Goal: Task Accomplishment & Management: Use online tool/utility

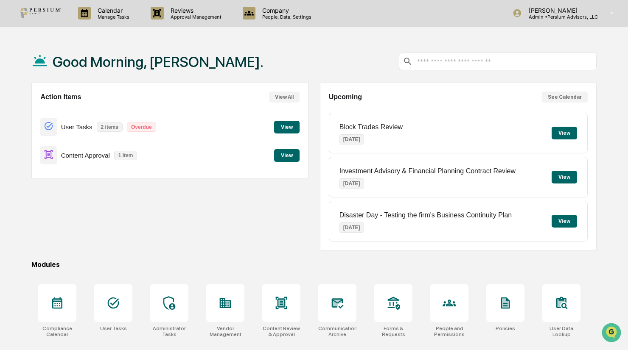
click at [272, 158] on div "Content Approval 1 item View" at bounding box center [169, 155] width 259 height 28
click at [284, 155] on button "View" at bounding box center [286, 155] width 25 height 13
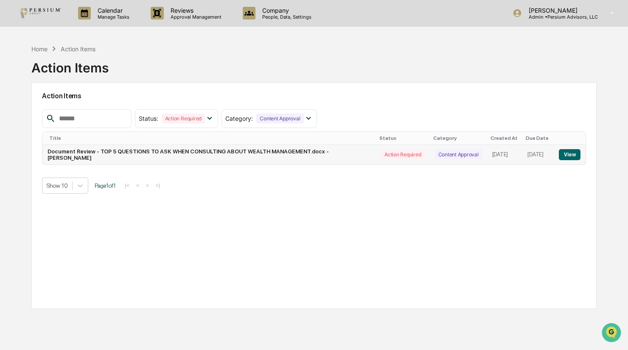
click at [572, 156] on button "View" at bounding box center [570, 154] width 22 height 11
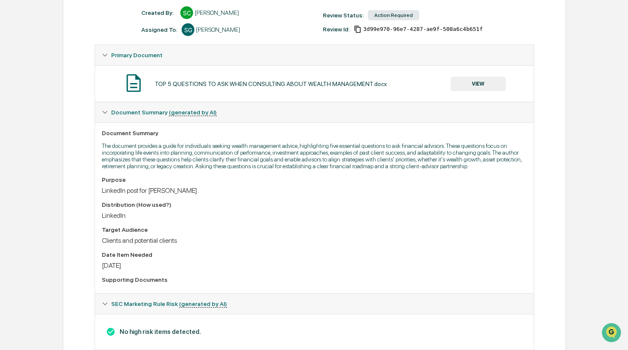
scroll to position [97, 0]
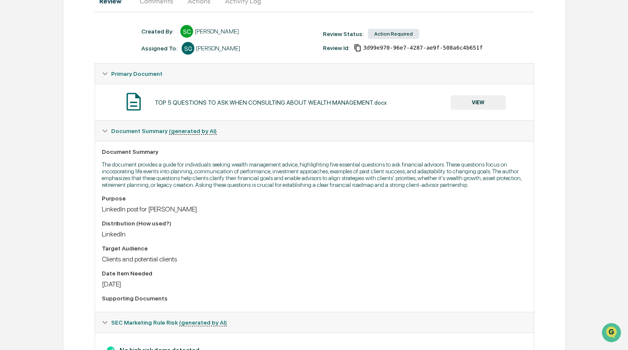
click at [469, 101] on button "VIEW" at bounding box center [477, 102] width 55 height 14
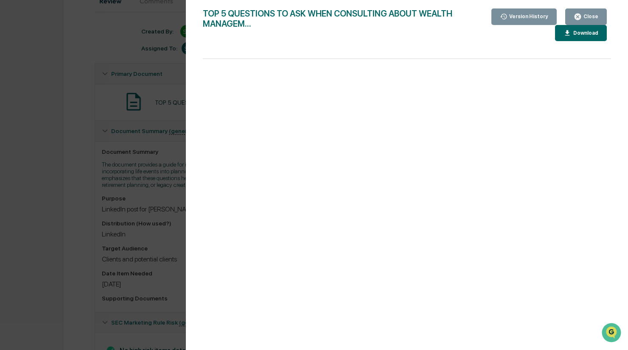
click at [590, 18] on div "Close" at bounding box center [590, 17] width 17 height 6
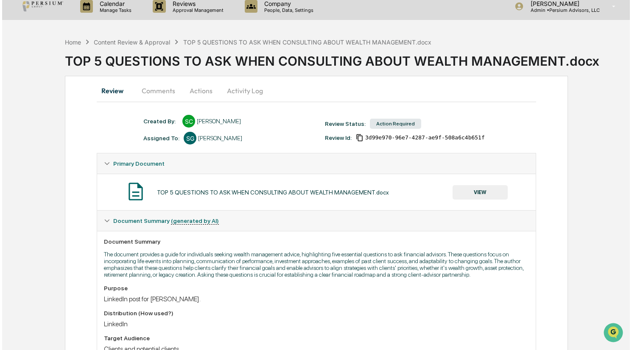
scroll to position [0, 0]
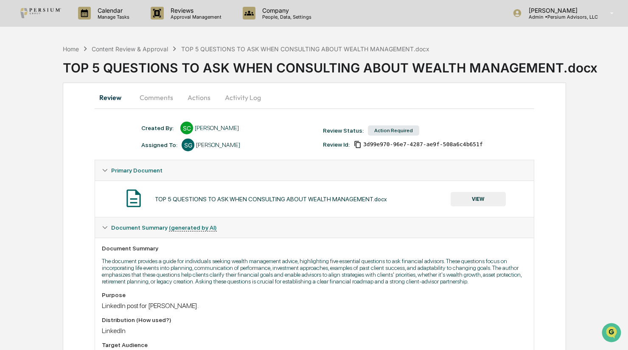
click at [156, 97] on button "Comments" at bounding box center [156, 97] width 47 height 20
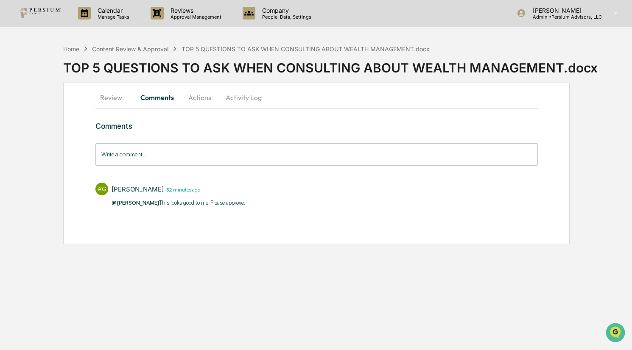
click at [184, 97] on button "Actions" at bounding box center [200, 97] width 38 height 20
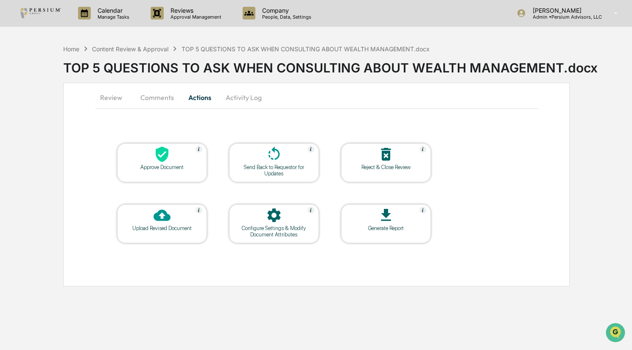
click at [152, 173] on div "Approve Document" at bounding box center [162, 162] width 90 height 39
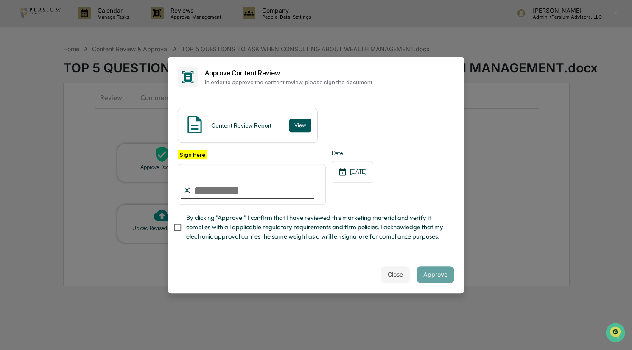
click at [299, 123] on button "View" at bounding box center [300, 126] width 22 height 14
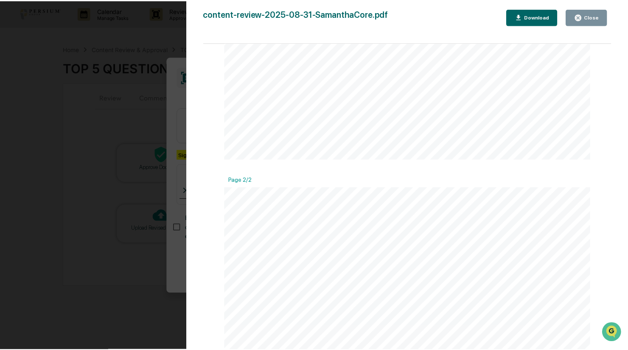
scroll to position [424, 0]
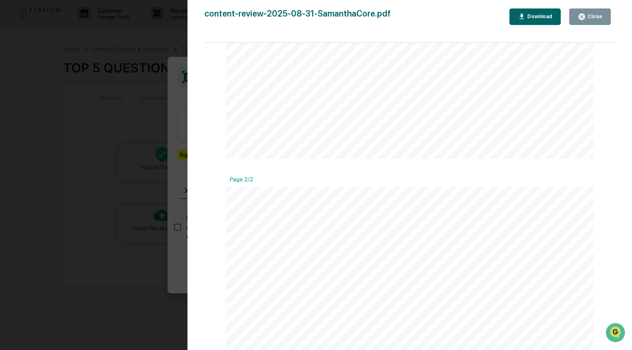
click at [594, 19] on div "Close" at bounding box center [594, 17] width 17 height 6
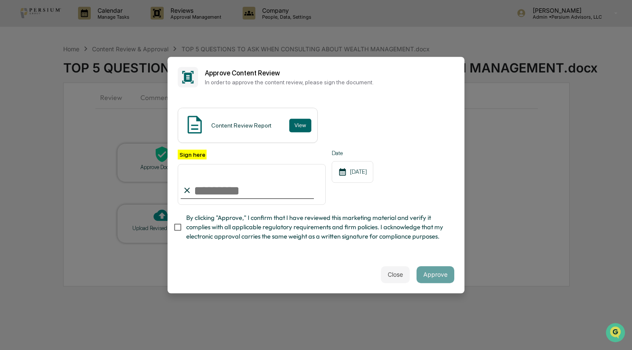
click at [193, 190] on input "Sign here" at bounding box center [252, 184] width 148 height 41
type input "**********"
click at [439, 283] on button "Approve" at bounding box center [436, 274] width 38 height 17
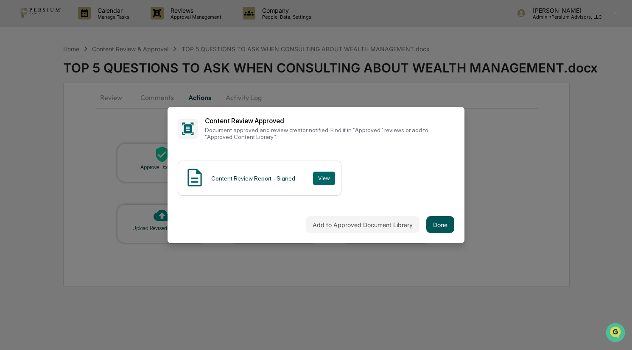
click at [442, 228] on button "Done" at bounding box center [440, 224] width 28 height 17
